Goal: Find specific page/section: Find specific page/section

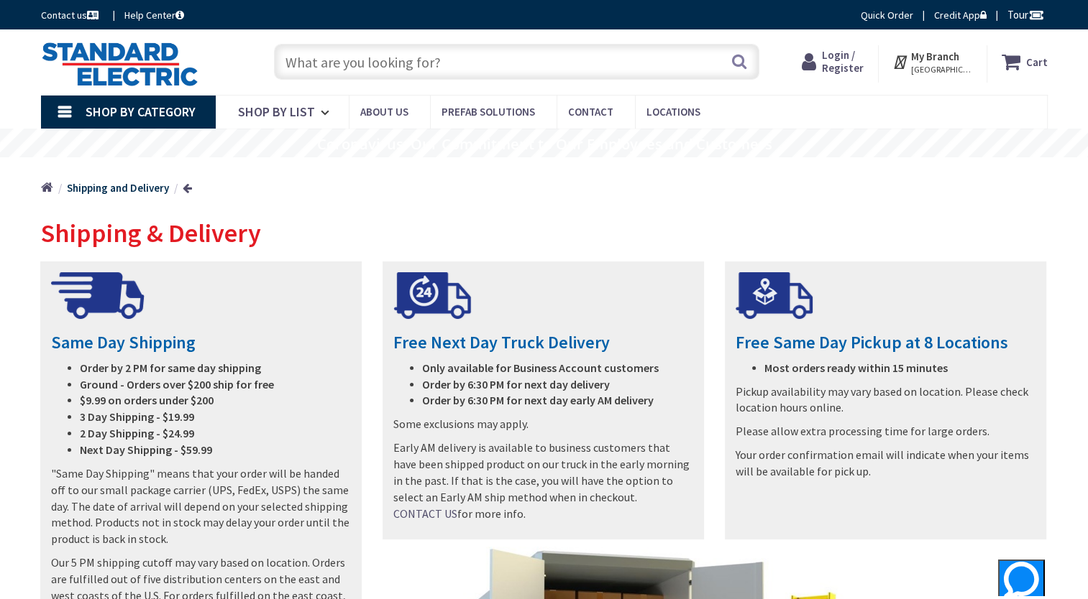
click at [324, 68] on input "text" at bounding box center [516, 62] width 485 height 36
paste input "S3373222"
type input "S3373222"
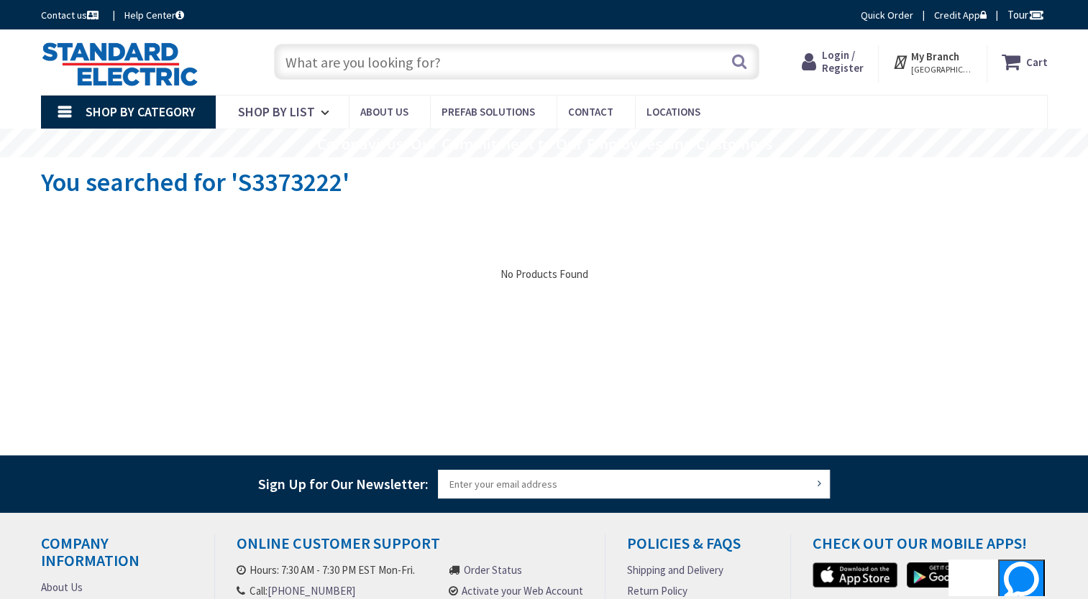
click at [59, 110] on link "Shop By Category" at bounding box center [128, 112] width 175 height 33
